Goal: Information Seeking & Learning: Learn about a topic

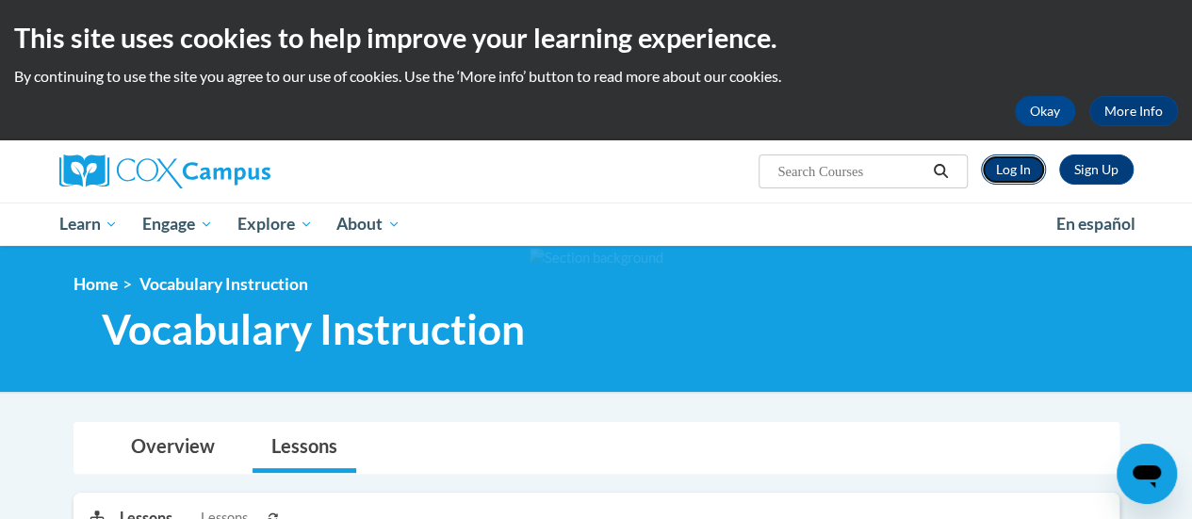
click at [997, 167] on link "Log In" at bounding box center [1013, 170] width 65 height 30
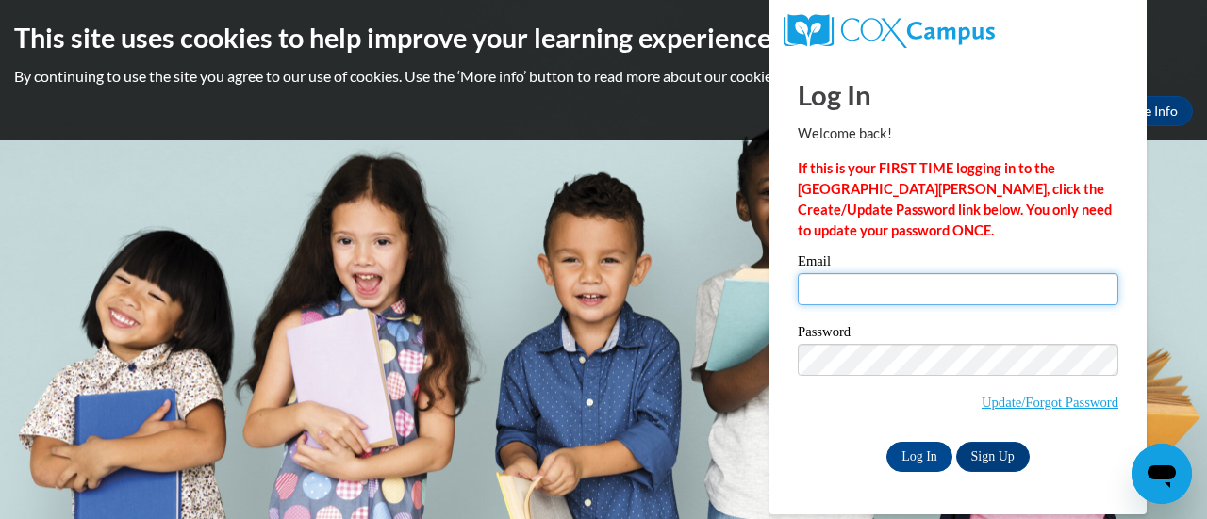
click at [889, 294] on input "Email" at bounding box center [957, 289] width 320 height 32
click at [837, 277] on input "Email" at bounding box center [957, 289] width 320 height 32
click at [828, 289] on input "Email" at bounding box center [957, 289] width 320 height 32
type input "borkowsa@w-csd.org"
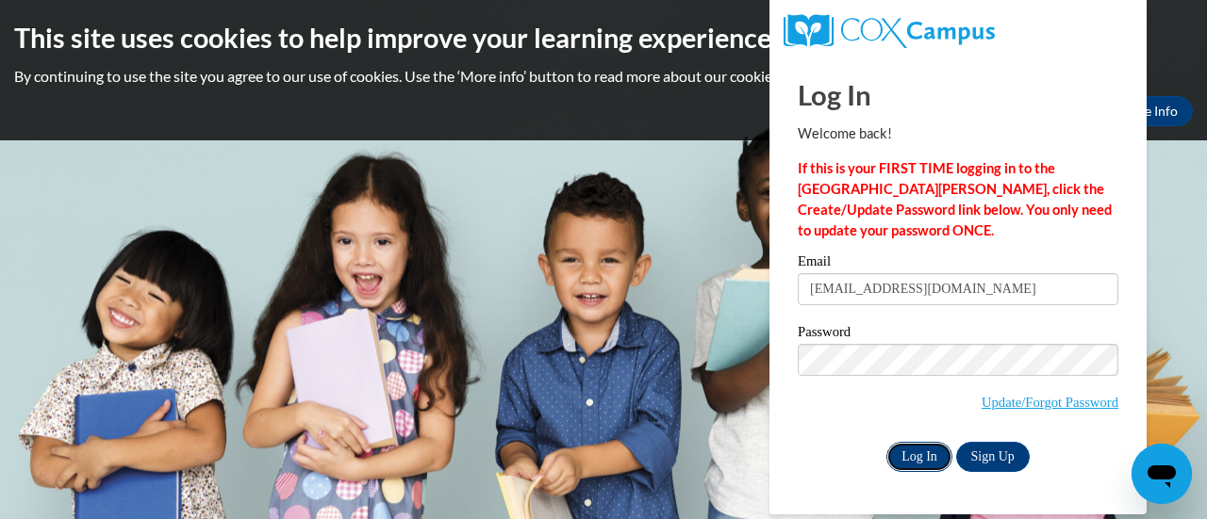
click at [904, 452] on input "Log In" at bounding box center [919, 457] width 66 height 30
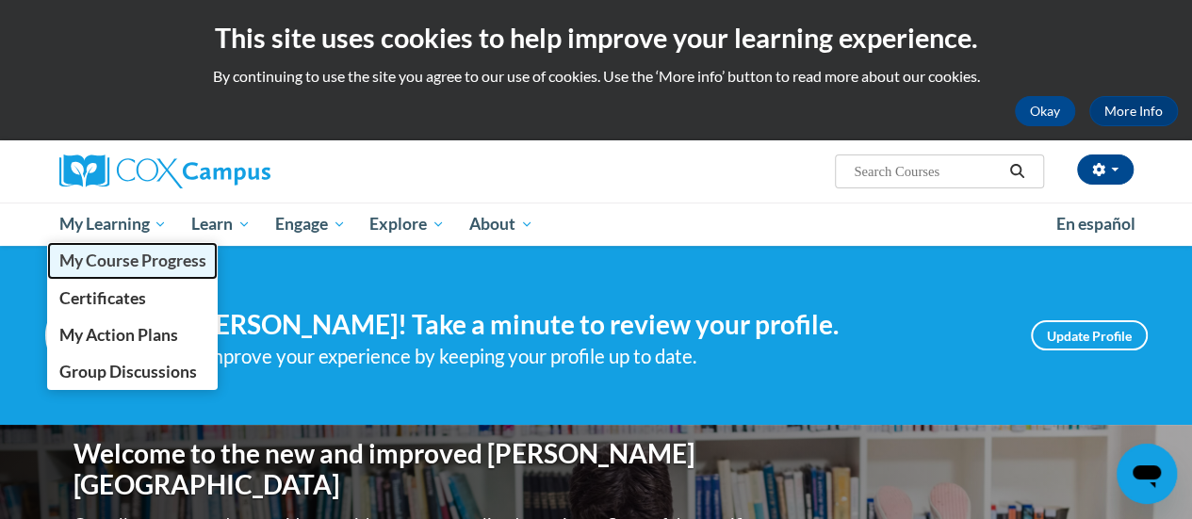
click at [106, 253] on span "My Course Progress" at bounding box center [131, 261] width 147 height 20
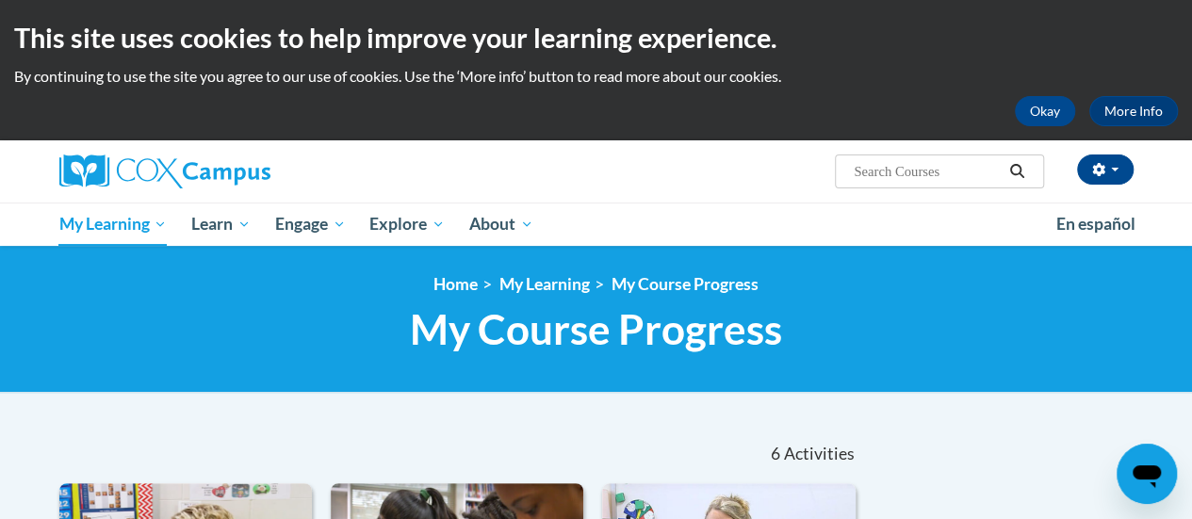
click at [933, 177] on input "Search..." at bounding box center [927, 171] width 151 height 23
type input "vocabulary"
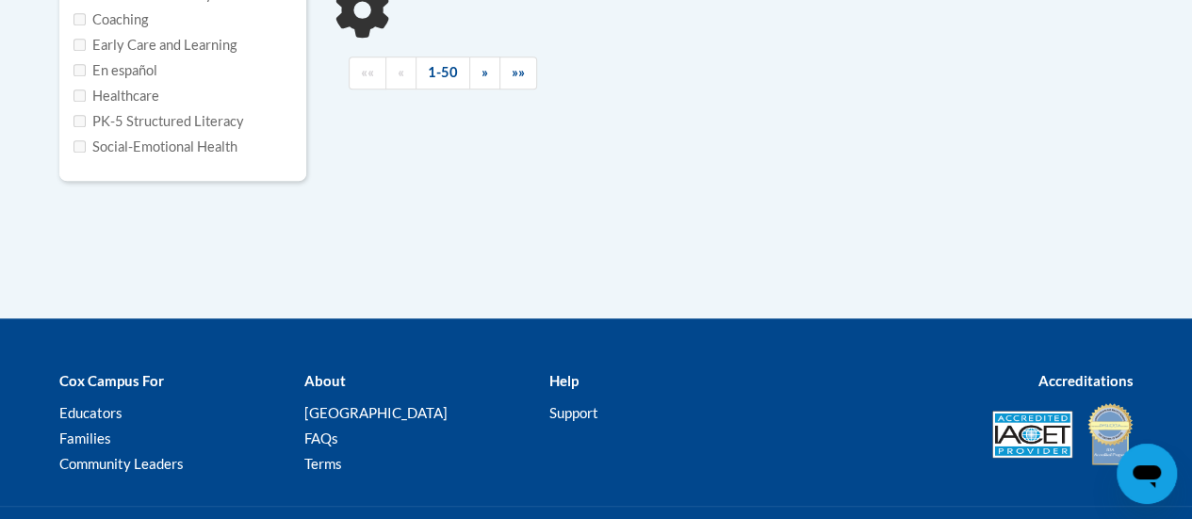
type input "vocabulary"
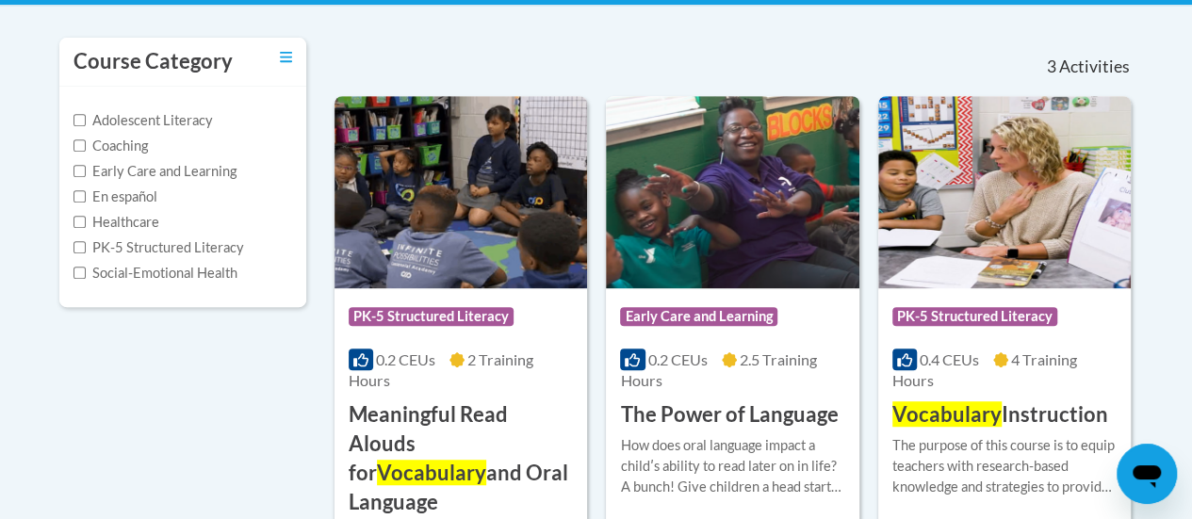
scroll to position [372, 0]
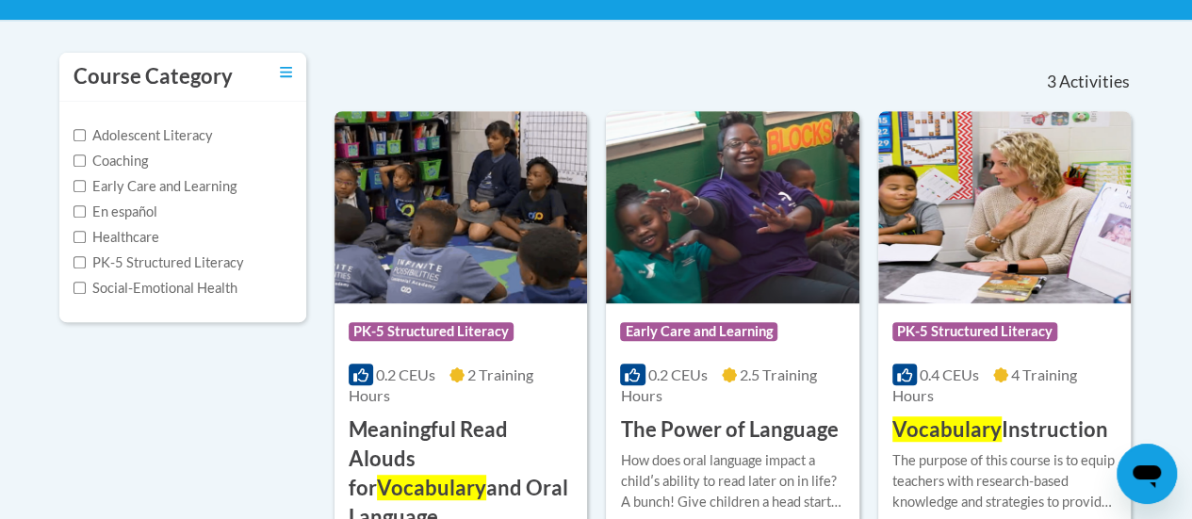
click at [1022, 226] on img at bounding box center [1005, 207] width 253 height 192
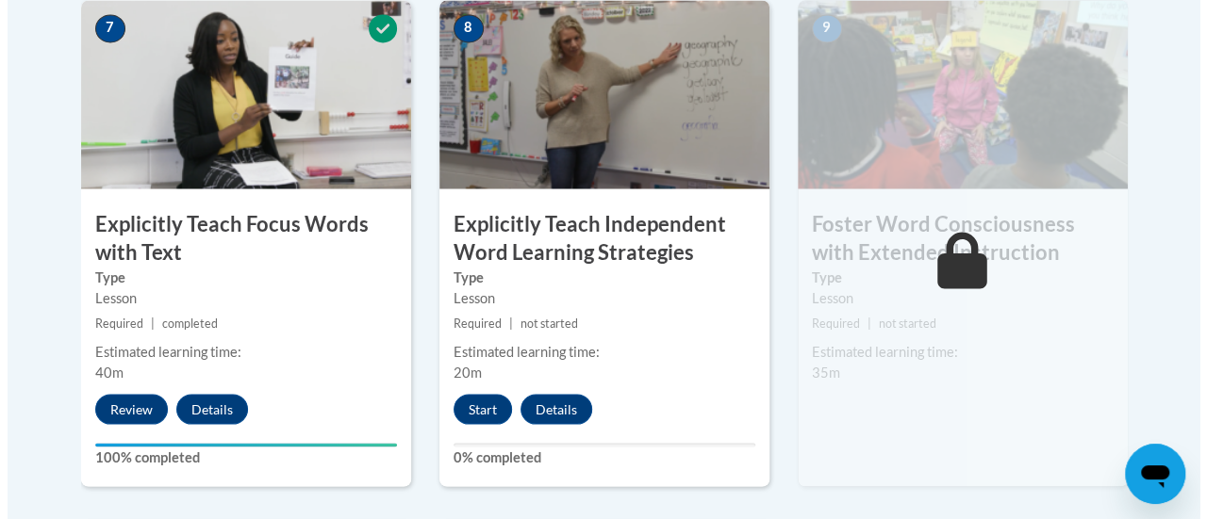
scroll to position [1669, 0]
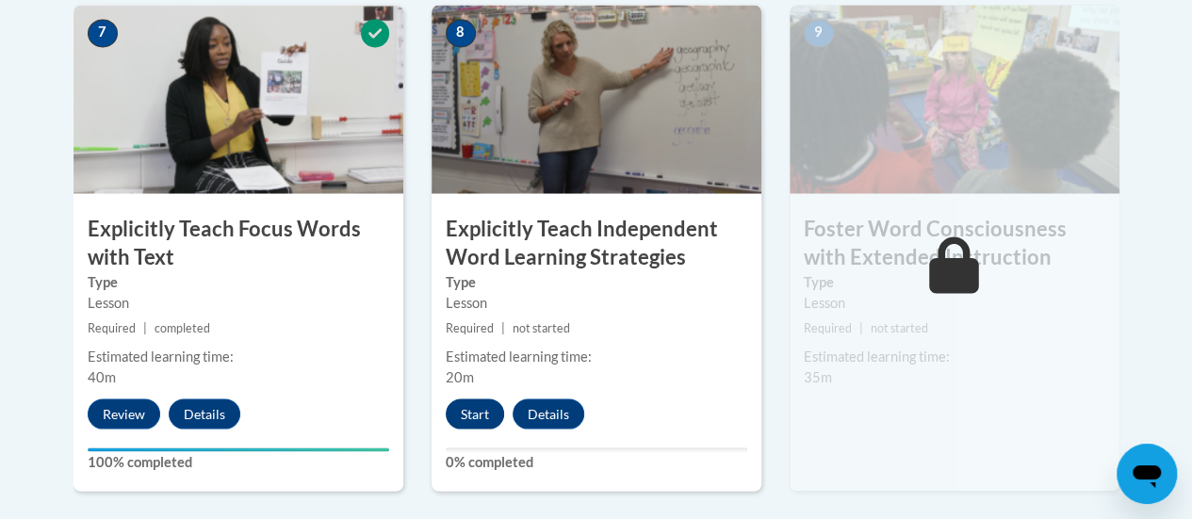
click at [471, 418] on button "Start" at bounding box center [475, 414] width 58 height 30
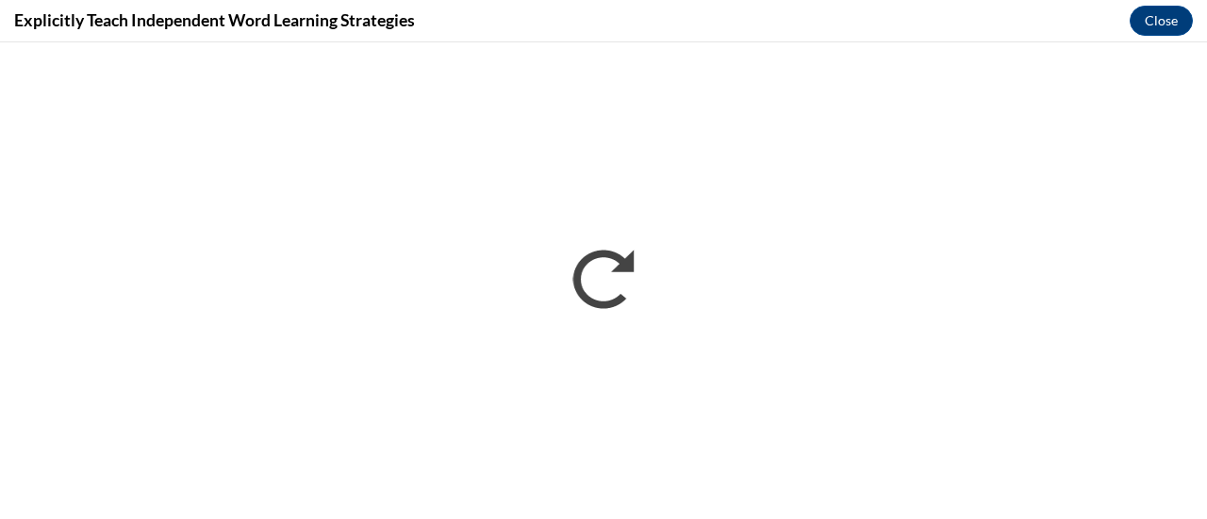
scroll to position [0, 0]
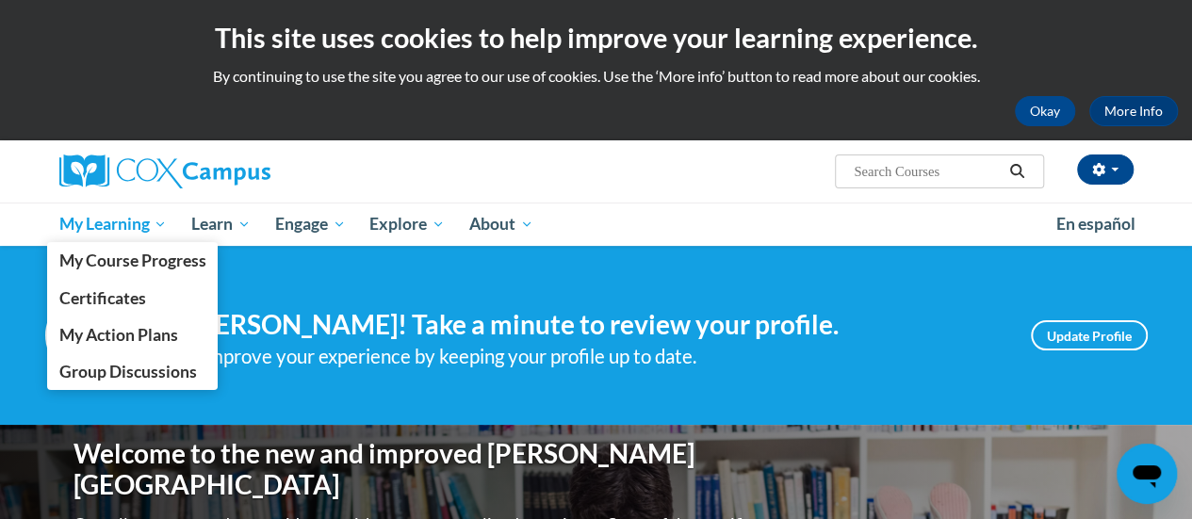
click at [125, 228] on span "My Learning" at bounding box center [112, 224] width 108 height 23
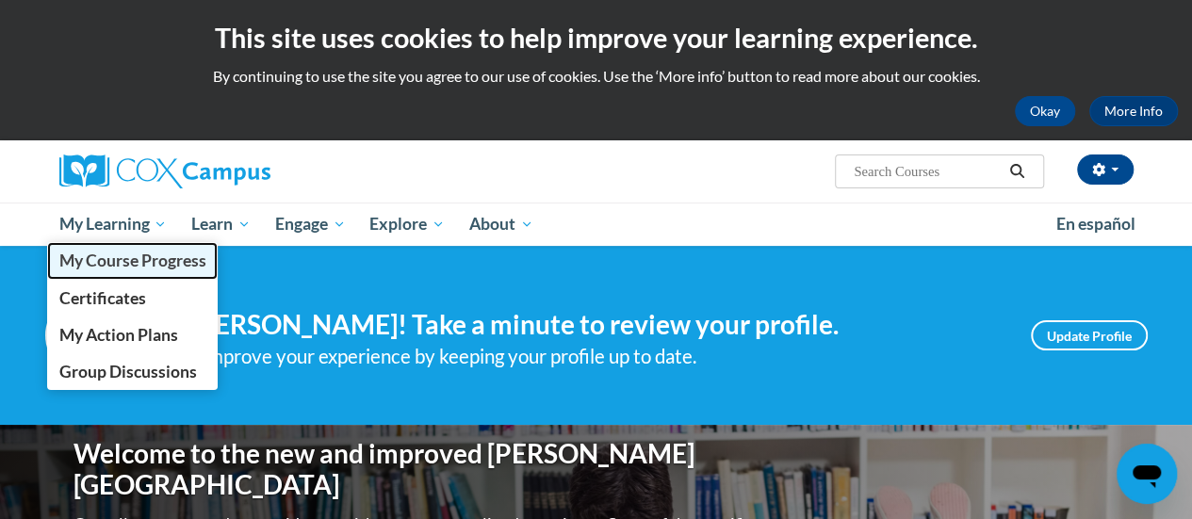
click at [123, 262] on span "My Course Progress" at bounding box center [131, 261] width 147 height 20
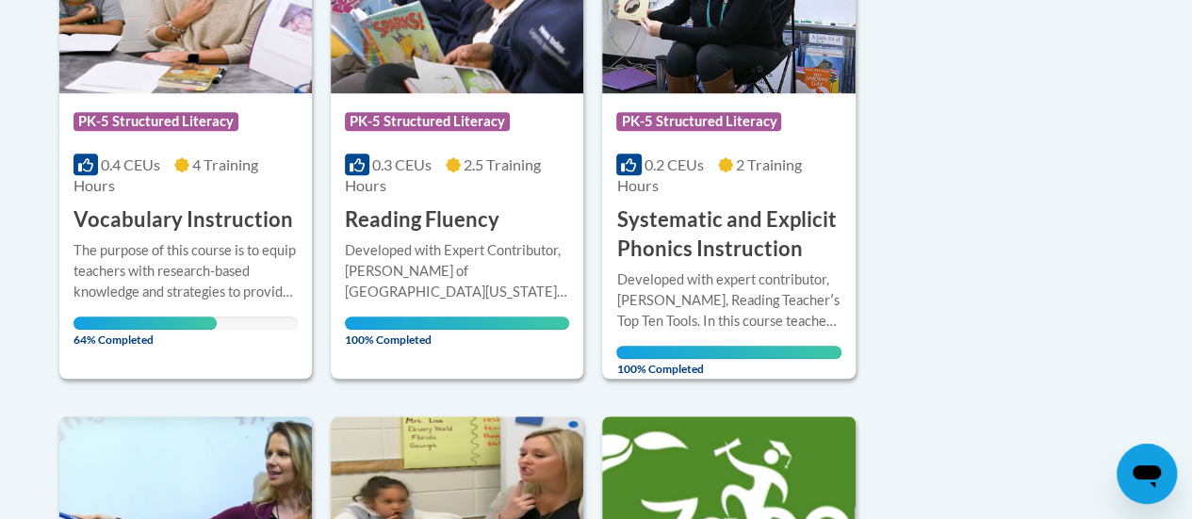
scroll to position [579, 0]
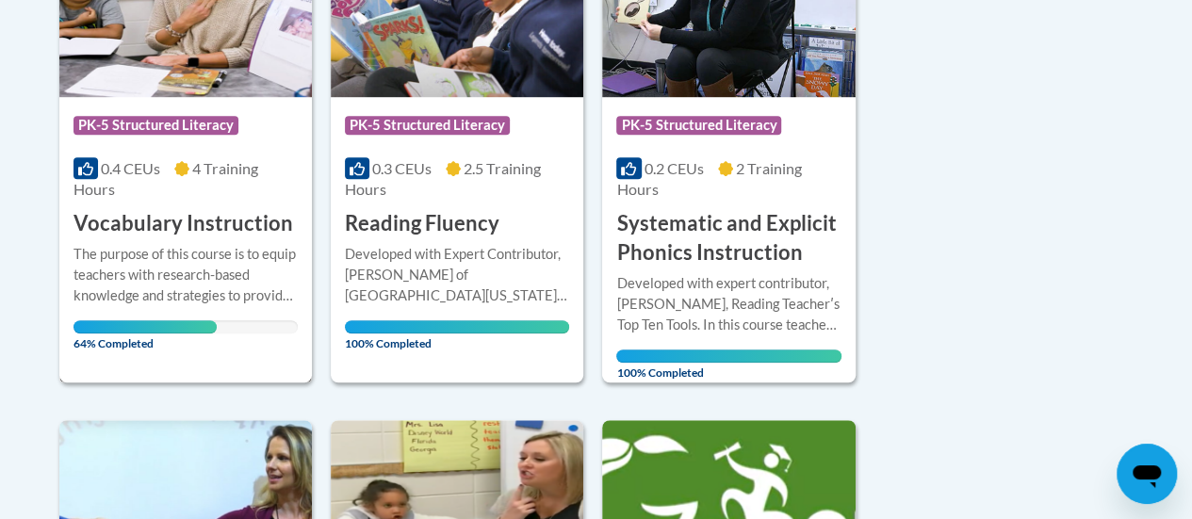
click at [200, 219] on h3 "Vocabulary Instruction" at bounding box center [184, 223] width 220 height 29
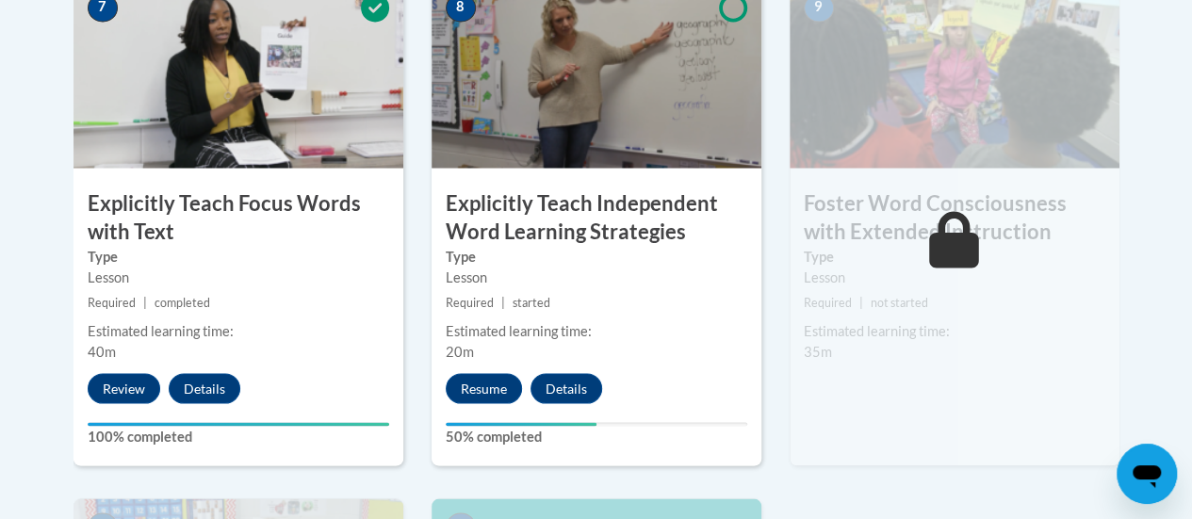
scroll to position [1700, 0]
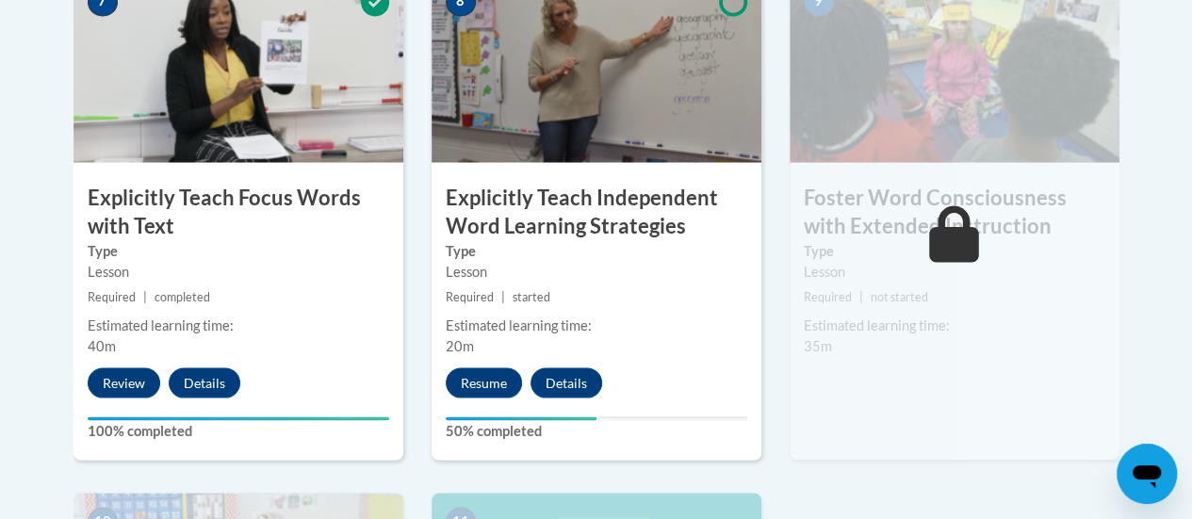
click at [773, 286] on div "8 Explicitly Teach Independent Word Learning Strategies Type Lesson Required | …" at bounding box center [597, 234] width 358 height 520
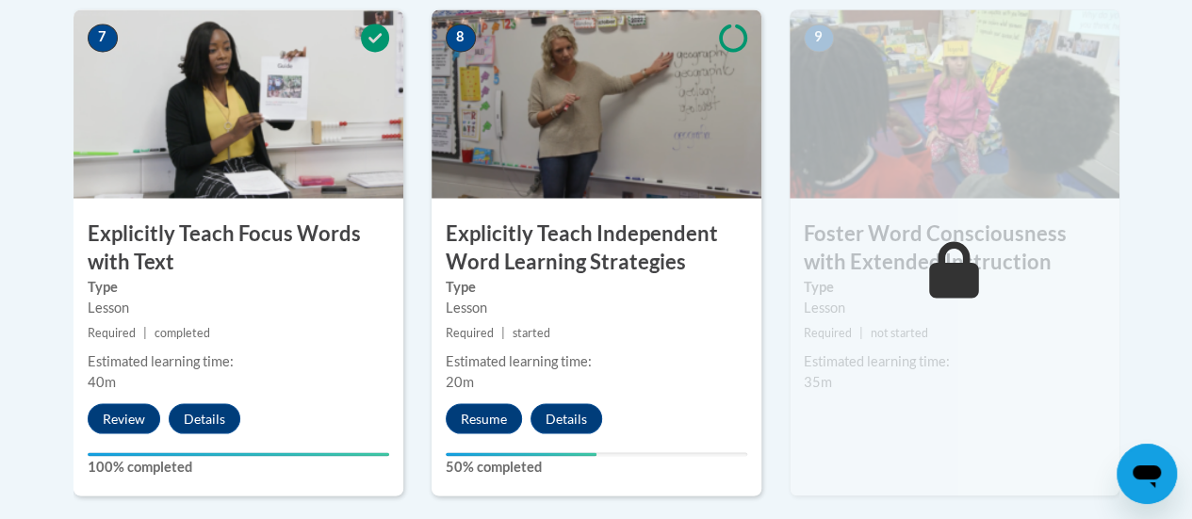
scroll to position [1667, 0]
